Goal: Answer question/provide support

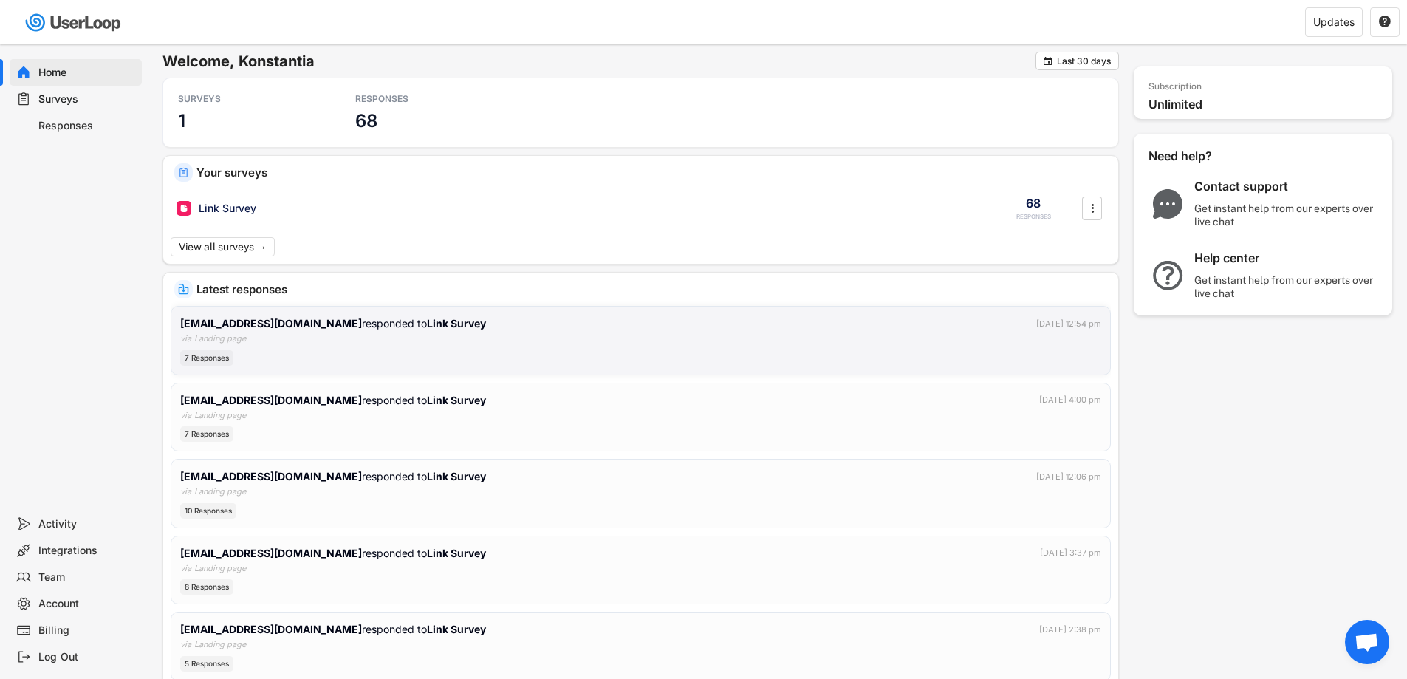
click at [395, 326] on div "[EMAIL_ADDRESS][DOMAIN_NAME] responded to Link Survey [DATE] 12:54 pm" at bounding box center [640, 323] width 921 height 16
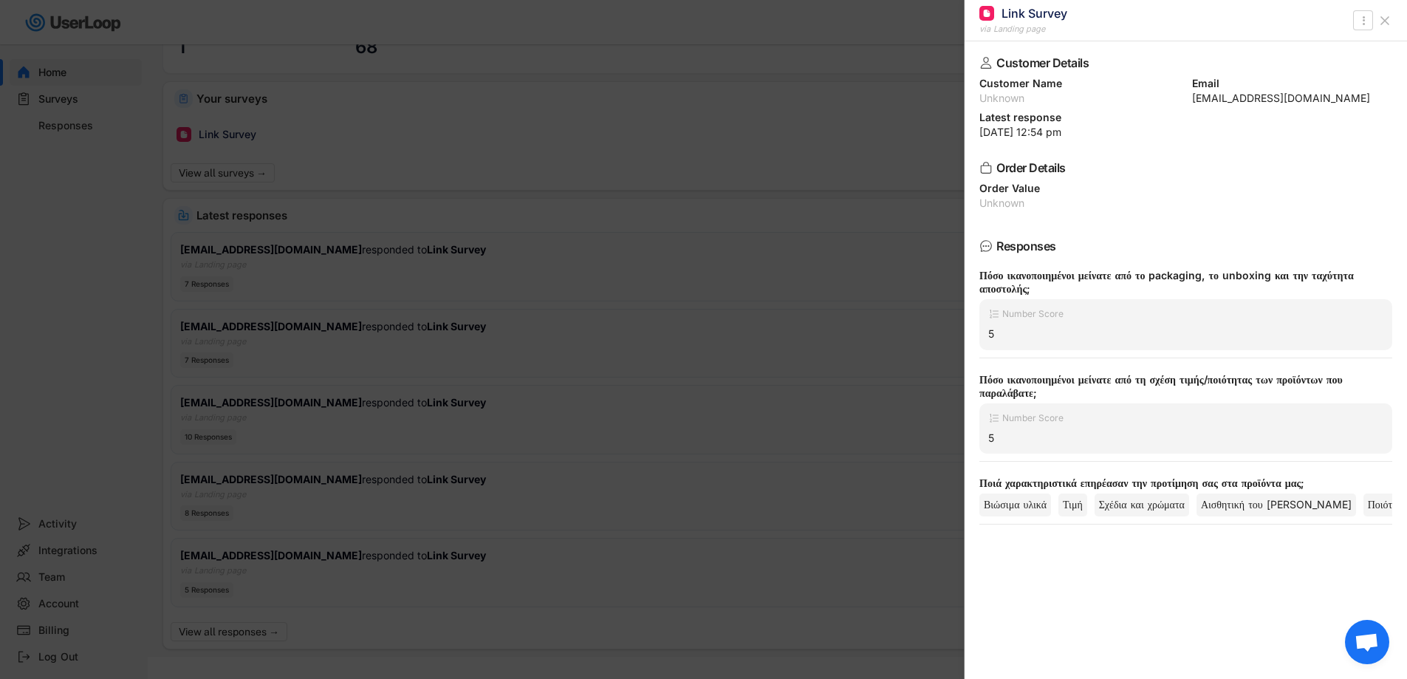
click at [1389, 19] on icon at bounding box center [1385, 20] width 15 height 15
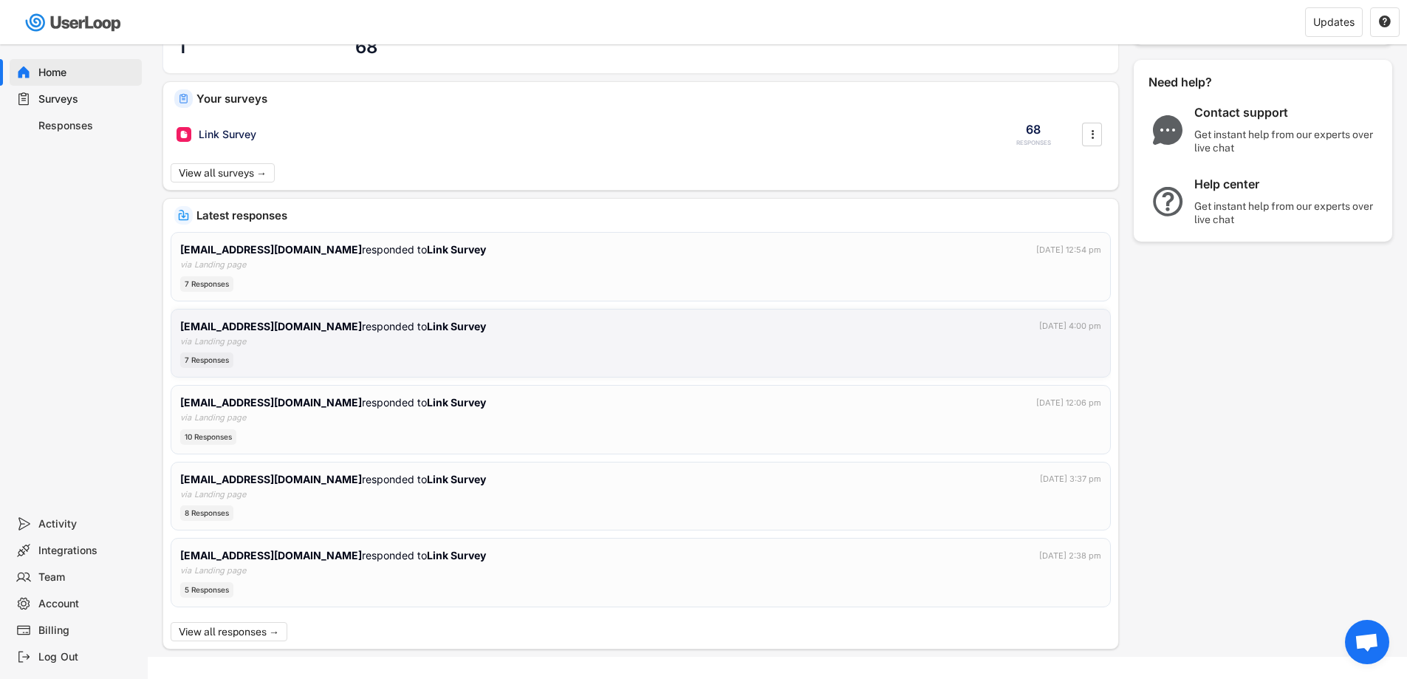
click at [588, 338] on div "[EMAIL_ADDRESS][DOMAIN_NAME] responded to Link Survey [DATE] 4:00 pm via Landin…" at bounding box center [640, 343] width 921 height 50
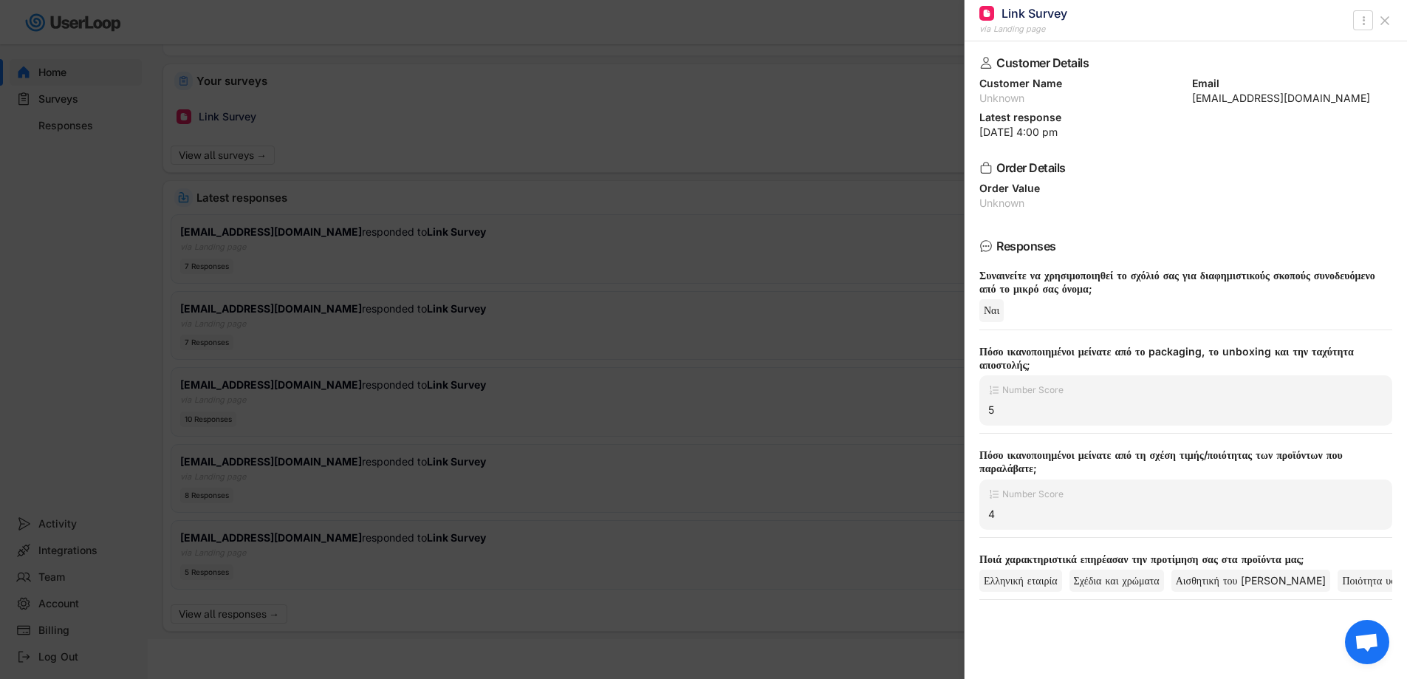
scroll to position [96, 0]
click at [1391, 18] on icon at bounding box center [1385, 20] width 15 height 15
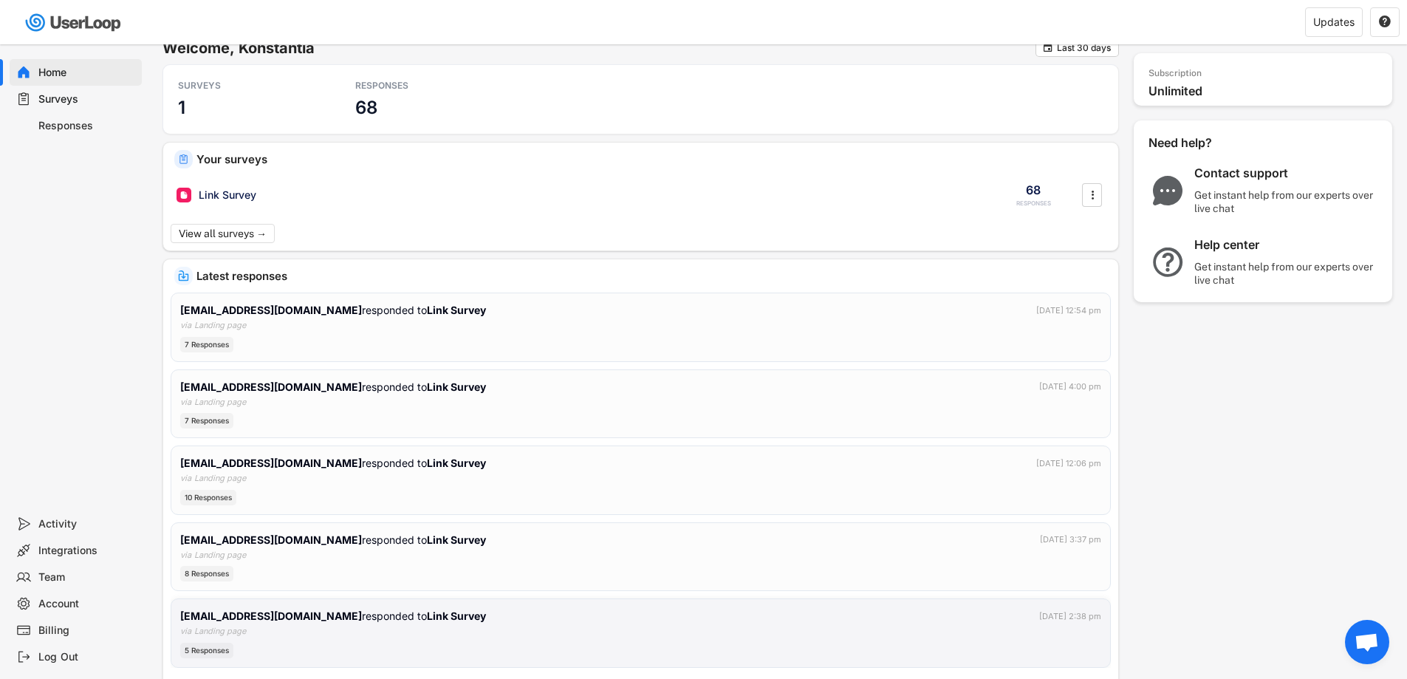
scroll to position [0, 0]
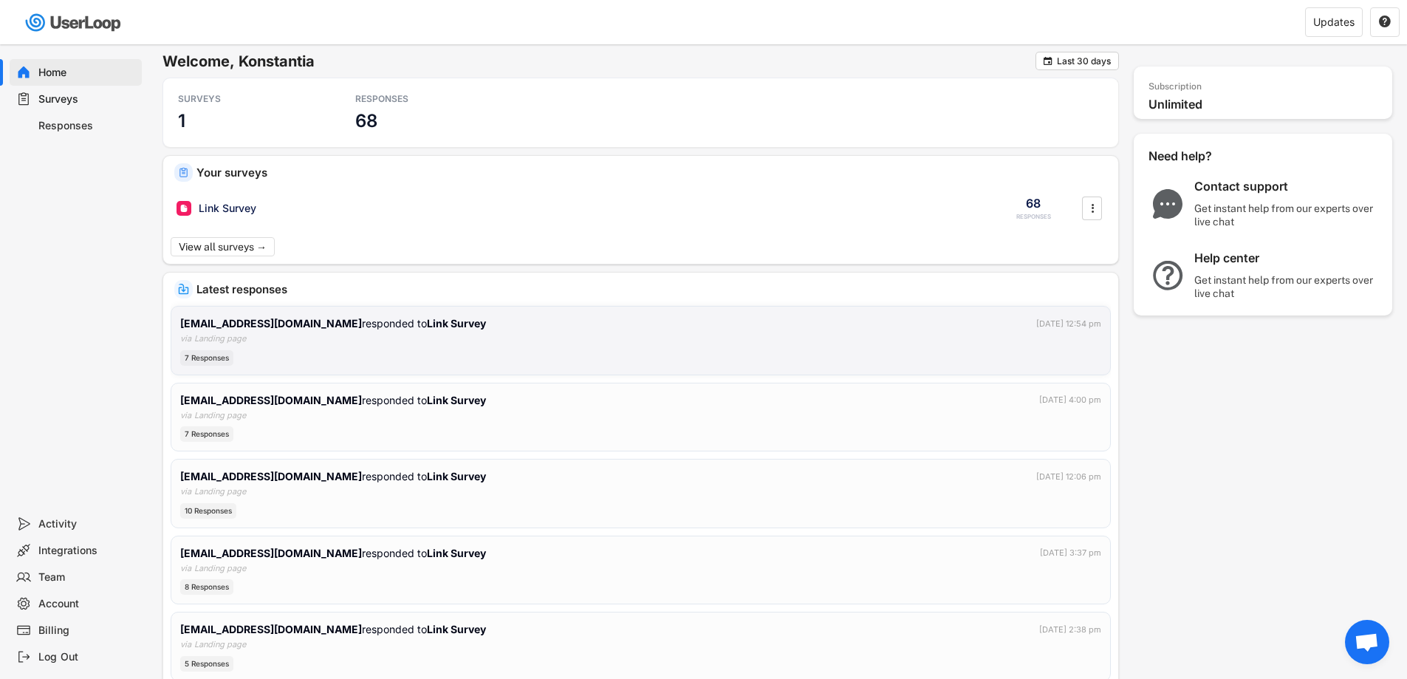
click at [414, 334] on div "[EMAIL_ADDRESS][DOMAIN_NAME] responded to Link Survey [DATE] 12:54 pm via Landi…" at bounding box center [640, 340] width 921 height 50
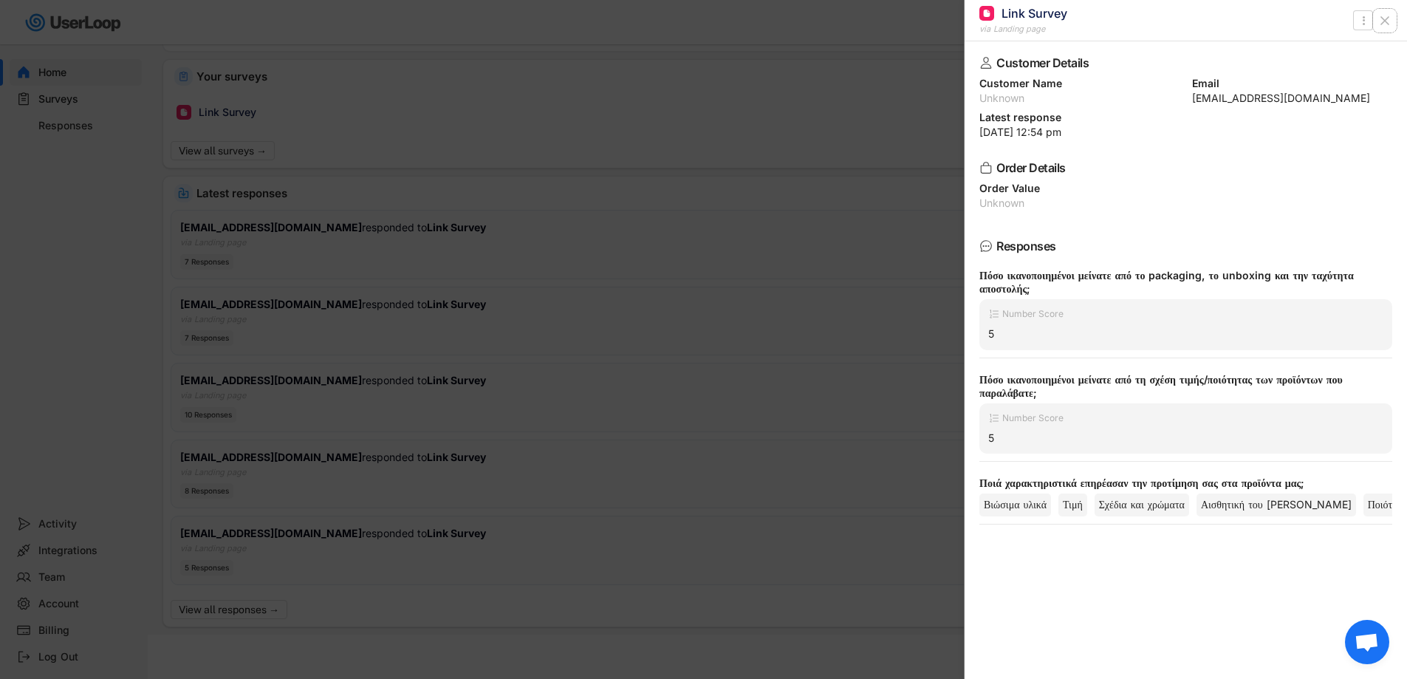
click at [1391, 21] on icon at bounding box center [1385, 20] width 15 height 15
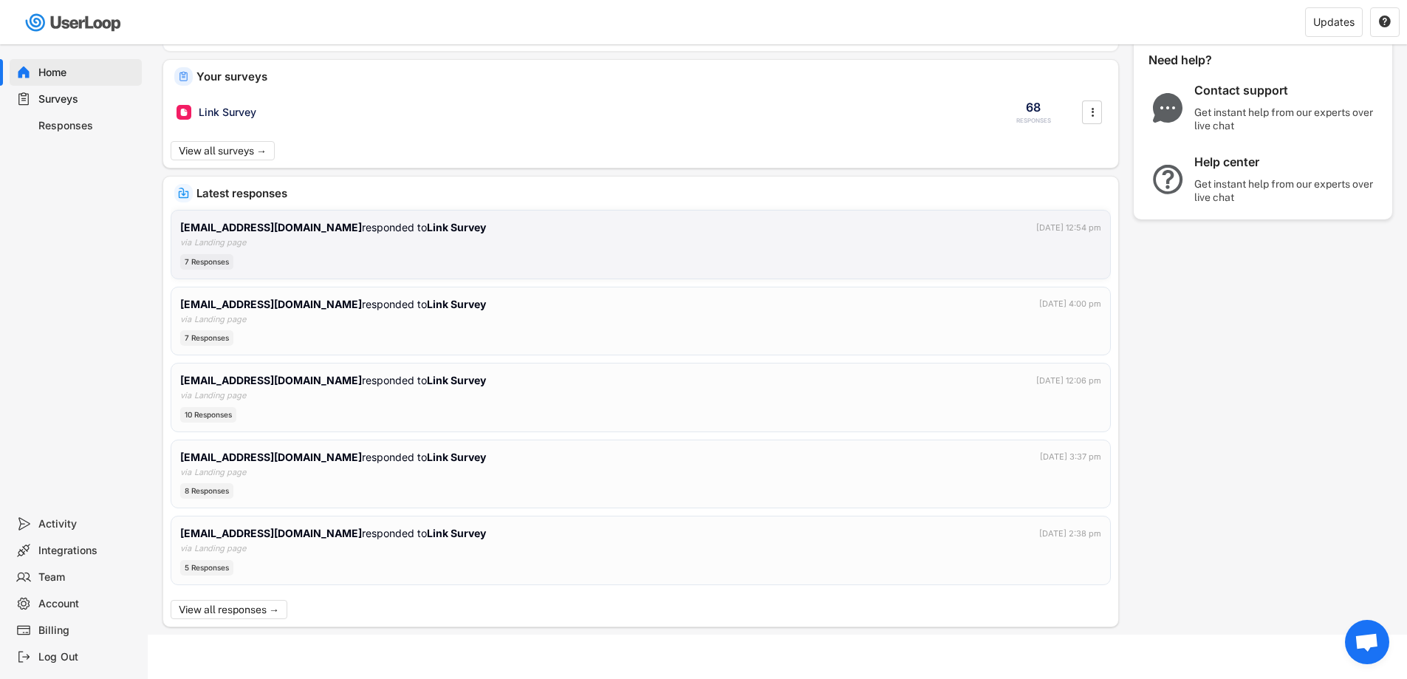
click at [366, 239] on div "[EMAIL_ADDRESS][DOMAIN_NAME] responded to Link Survey [DATE] 12:54 pm via Landi…" at bounding box center [640, 244] width 921 height 50
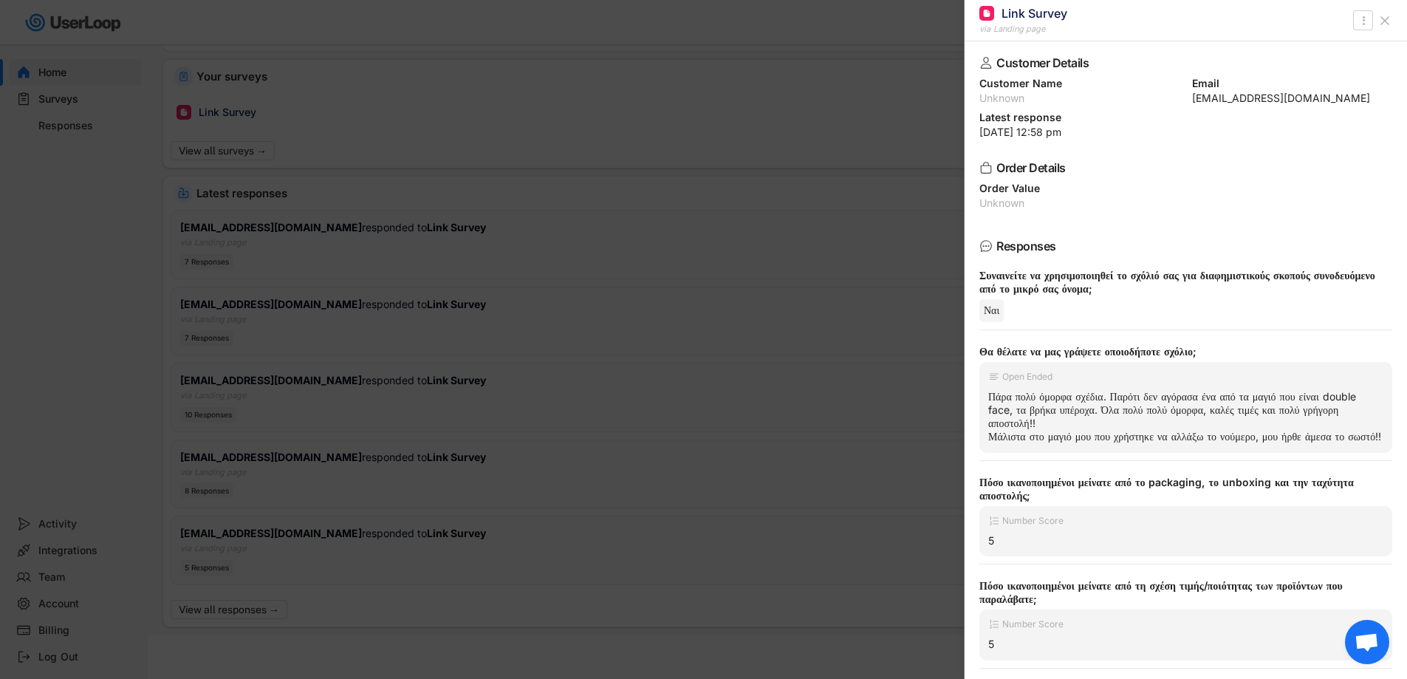
click at [1087, 282] on div "Συναινείτε να χρησιμοποιηθεί το σχόλιό σας για διαφημιστικούς σκοπούς συνοδευόμ…" at bounding box center [1180, 282] width 401 height 27
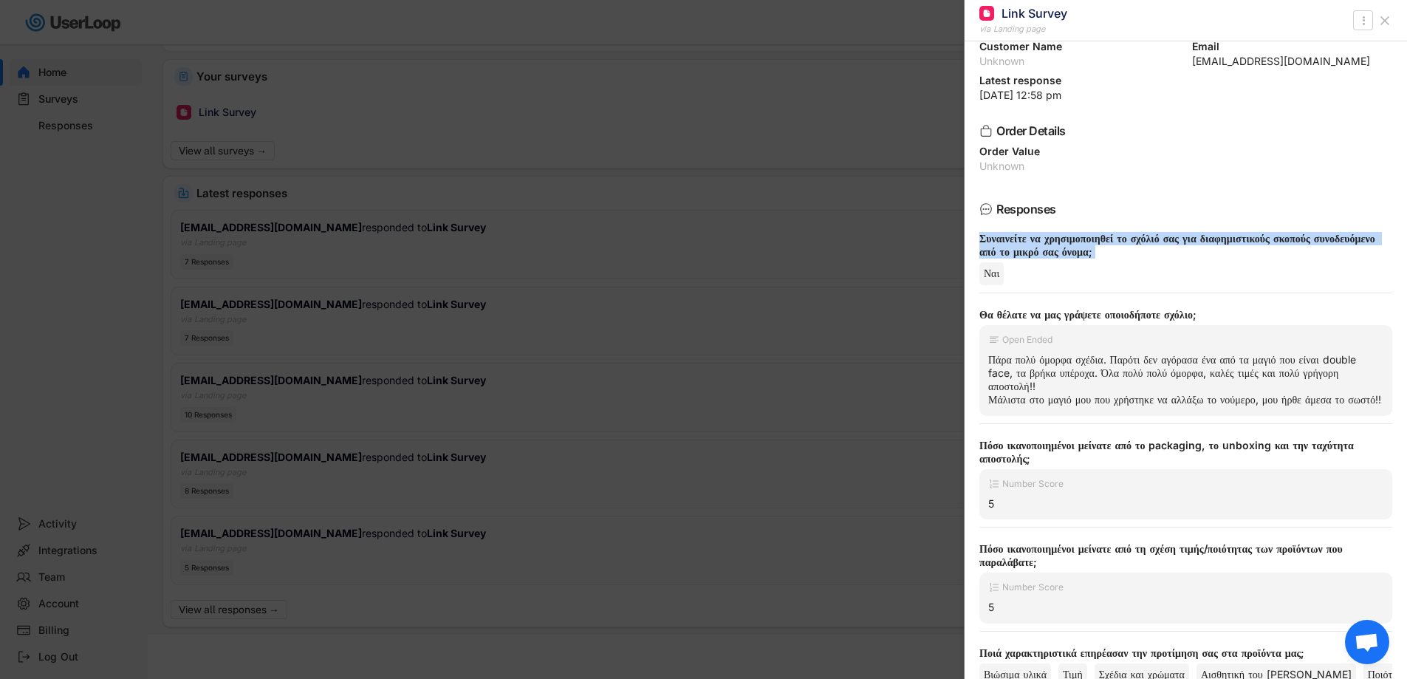
scroll to position [98, 0]
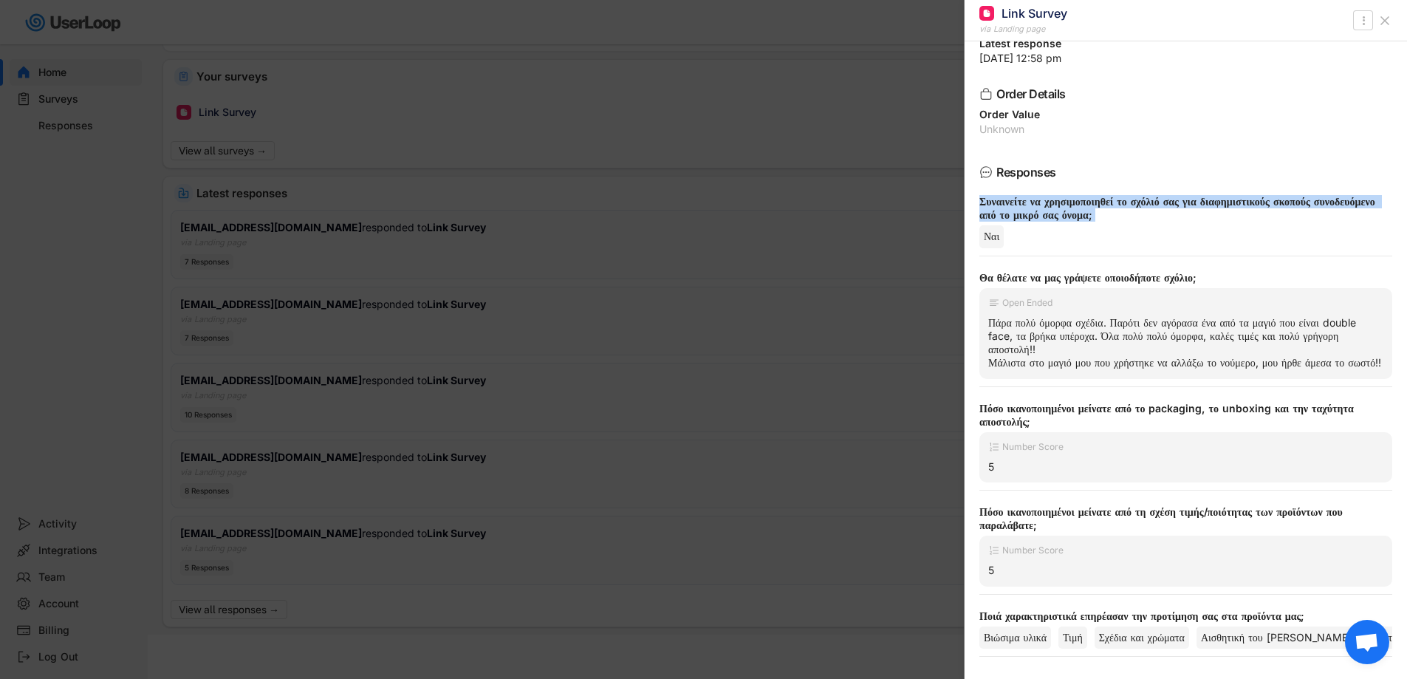
click at [1102, 198] on div "Συναινείτε να χρησιμοποιηθεί το σχόλιό σας για διαφημιστικούς σκοπούς συνοδευόμ…" at bounding box center [1186, 210] width 413 height 30
drag, startPoint x: 1102, startPoint y: 357, endPoint x: 972, endPoint y: 298, distance: 142.5
click at [972, 298] on div "Customer Details Customer Name Unknown Email [EMAIL_ADDRESS][DOMAIN_NAME] Lates…" at bounding box center [1186, 360] width 443 height 638
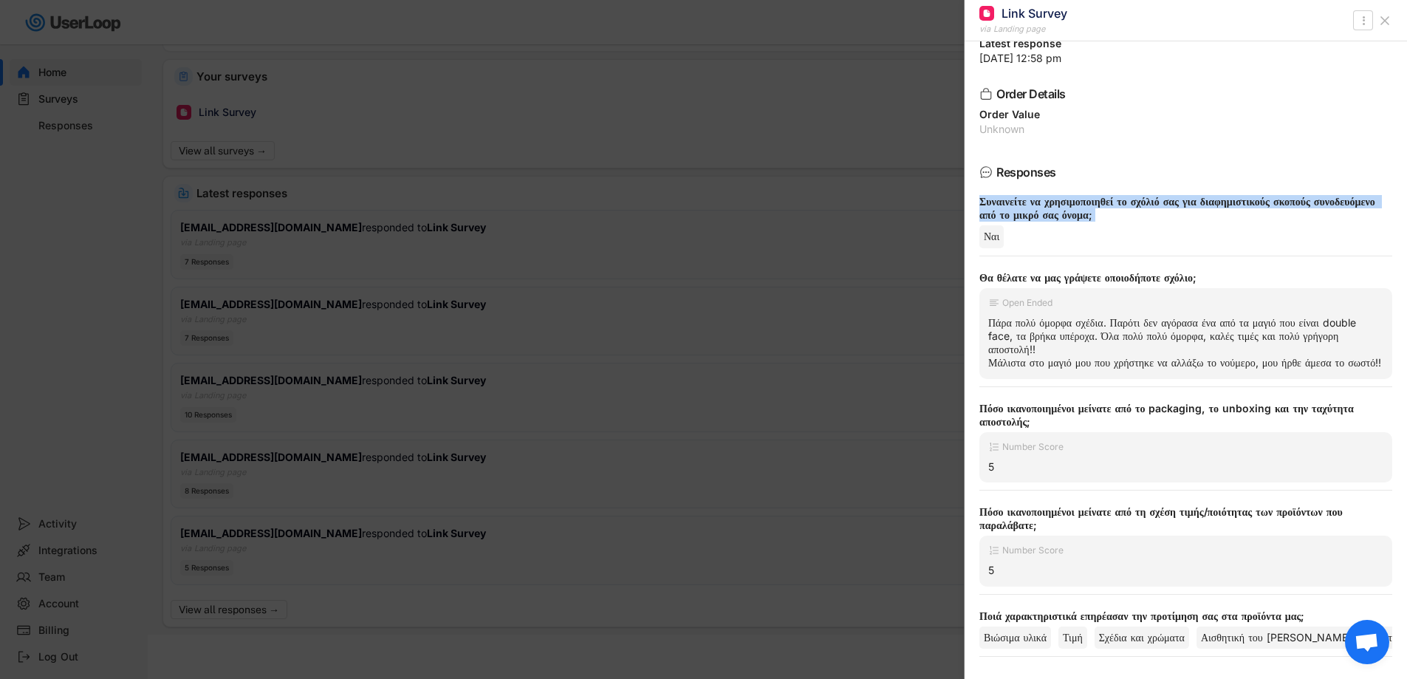
copy div "Πάρα πολύ όμορφα σχέδια. Παρότι δεν αγόρασα ένα από τα μαγιό που είναι double f…"
click at [1382, 26] on icon at bounding box center [1385, 20] width 15 height 15
